Goal: Task Accomplishment & Management: Use online tool/utility

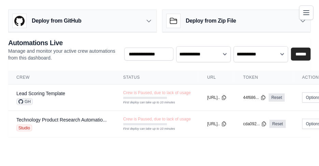
scroll to position [30, 0]
click at [60, 122] on link "Technology Product Research Automatio..." at bounding box center [61, 119] width 91 height 5
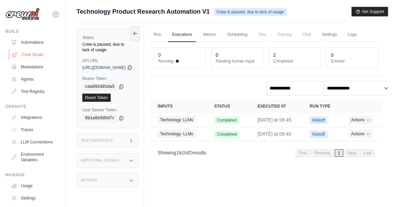
click at [41, 60] on link "Crew Studio" at bounding box center [35, 54] width 52 height 11
